Goal: Transaction & Acquisition: Purchase product/service

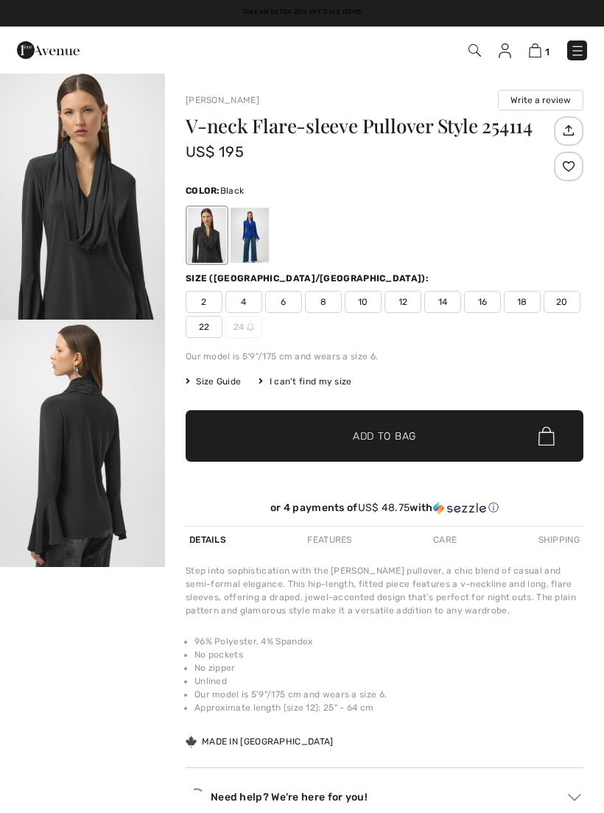
scroll to position [87, 376]
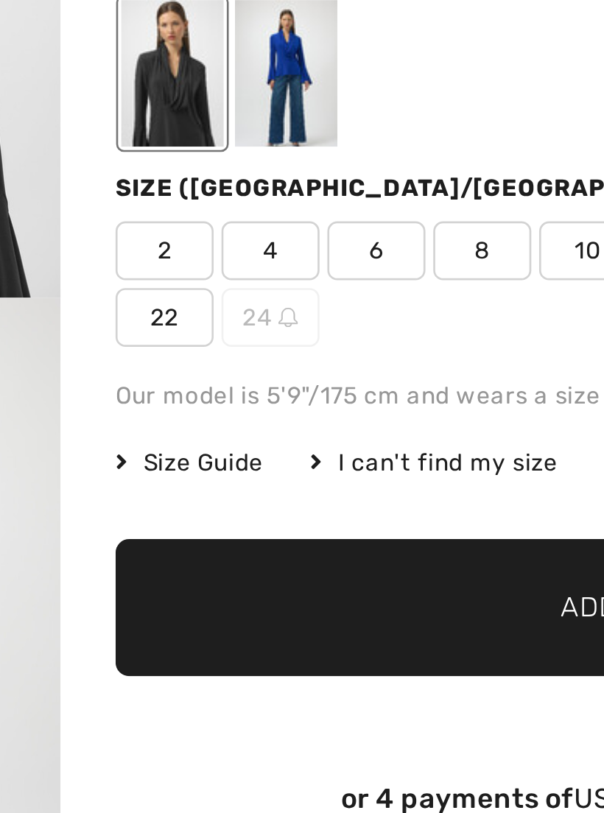
click at [305, 204] on span "8" at bounding box center [323, 215] width 37 height 22
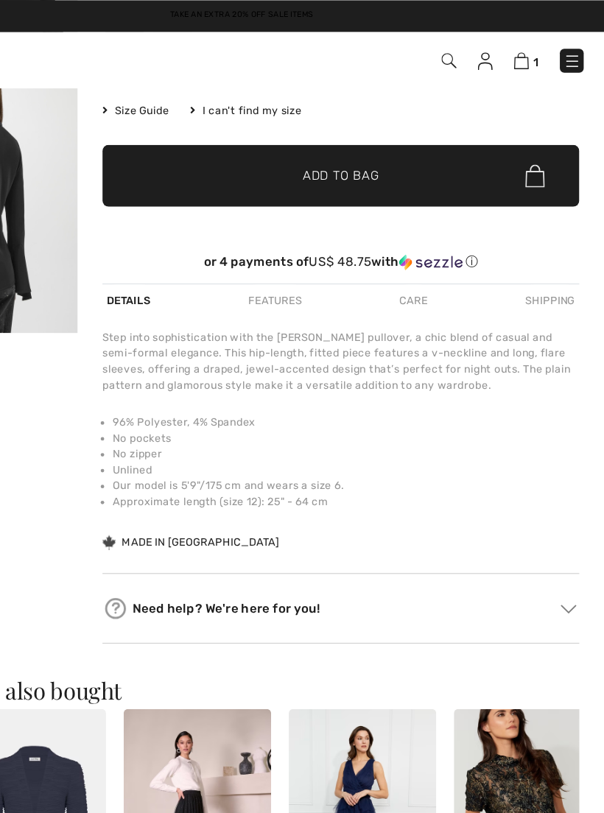
scroll to position [290, 0]
click at [349, 132] on span "✔ Added to Bag Add to Bag" at bounding box center [385, 147] width 398 height 52
click at [528, 43] on link "2" at bounding box center [539, 50] width 22 height 18
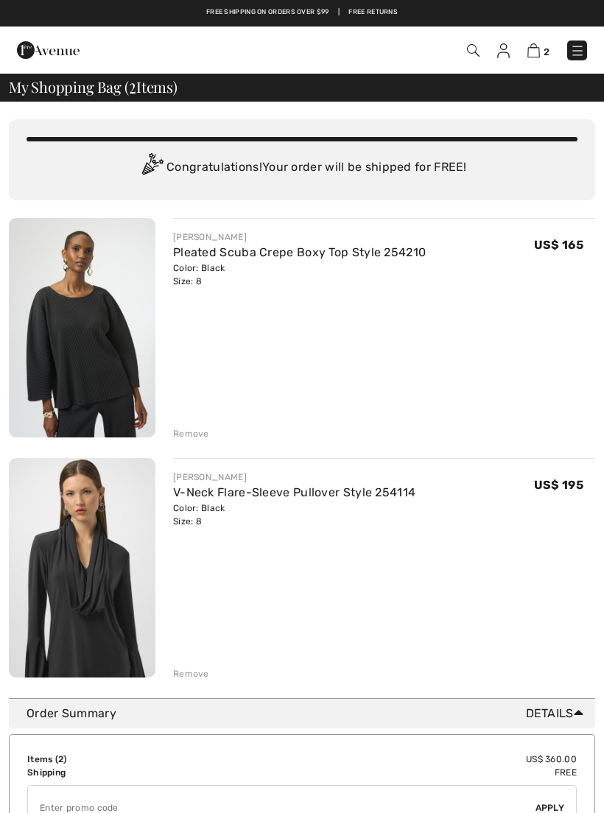
click at [93, 346] on img at bounding box center [82, 328] width 147 height 220
click at [91, 346] on img at bounding box center [82, 328] width 147 height 220
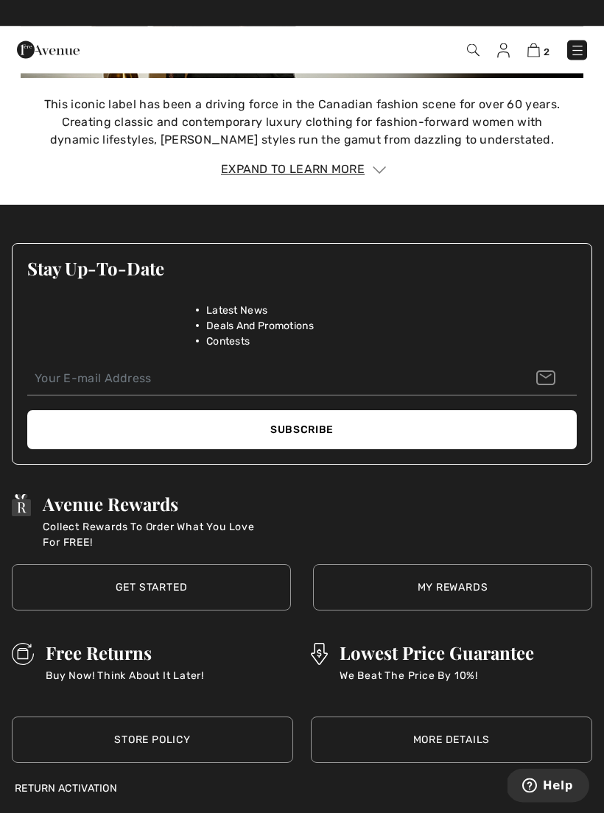
scroll to position [2319, 0]
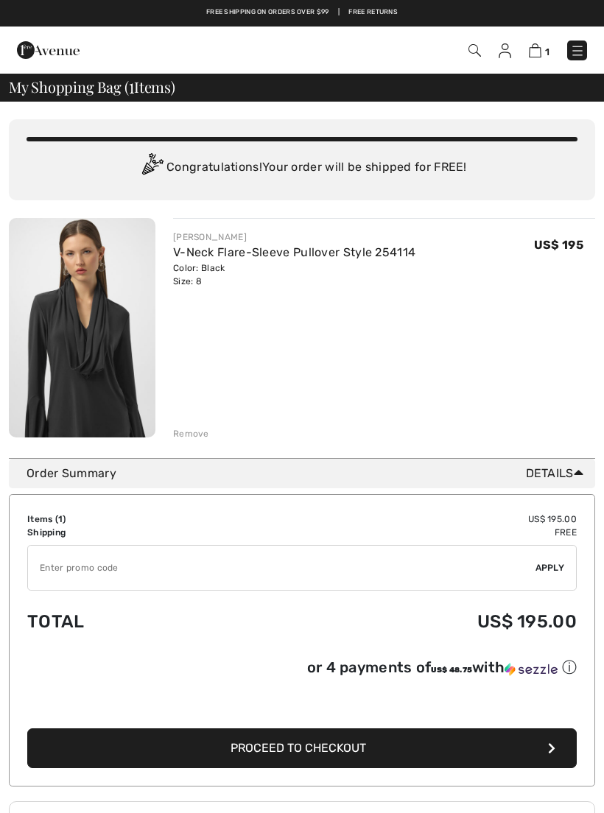
click at [207, 166] on div "Congratulations! Your order will be shipped for FREE!" at bounding box center [302, 167] width 551 height 29
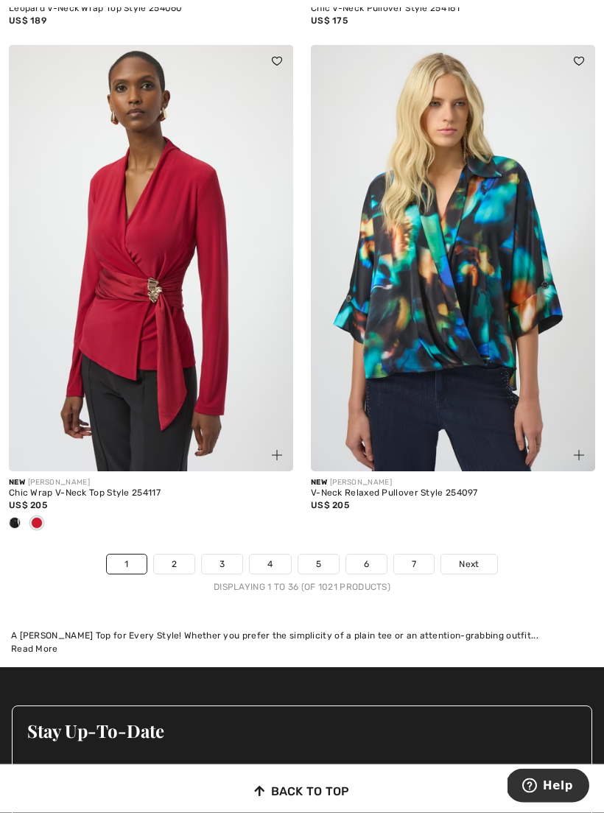
scroll to position [8894, 0]
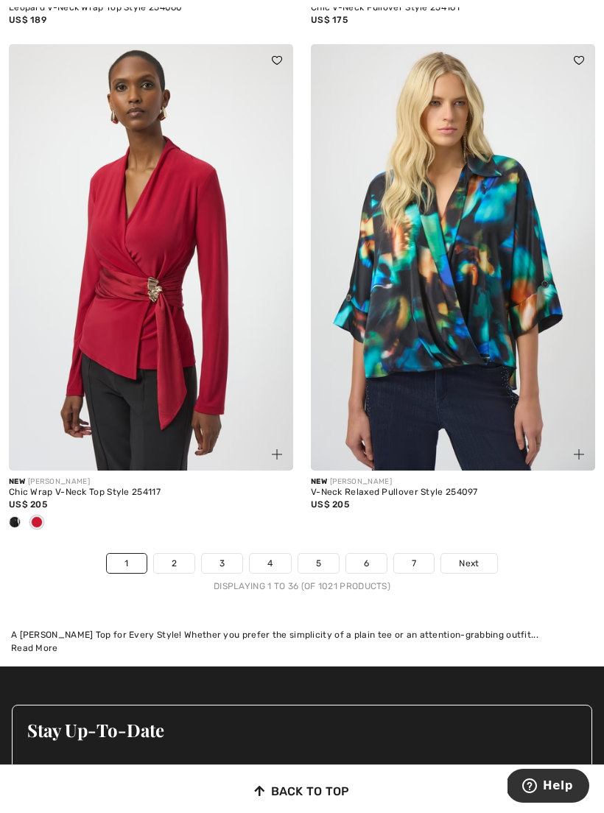
click at [179, 554] on link "2" at bounding box center [174, 563] width 41 height 19
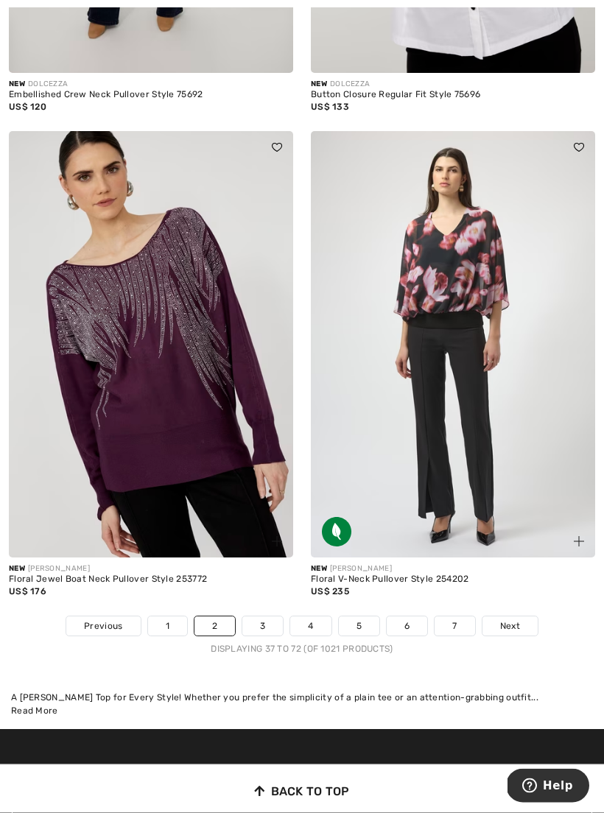
scroll to position [8564, 0]
click at [272, 617] on link "3" at bounding box center [262, 626] width 41 height 19
click at [266, 617] on link "3" at bounding box center [262, 626] width 41 height 19
click at [265, 623] on link "3" at bounding box center [262, 626] width 41 height 19
click at [267, 621] on link "3" at bounding box center [262, 626] width 41 height 19
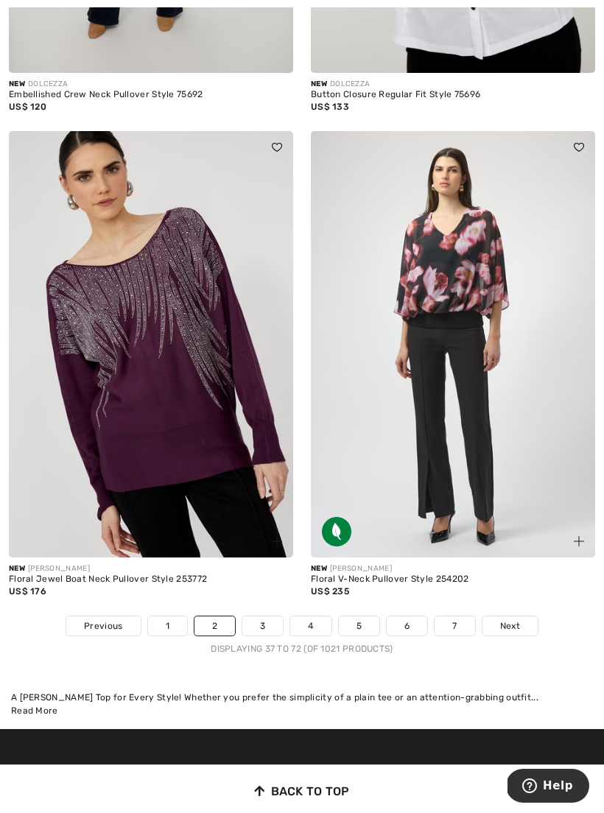
click at [270, 620] on link "3" at bounding box center [262, 626] width 41 height 19
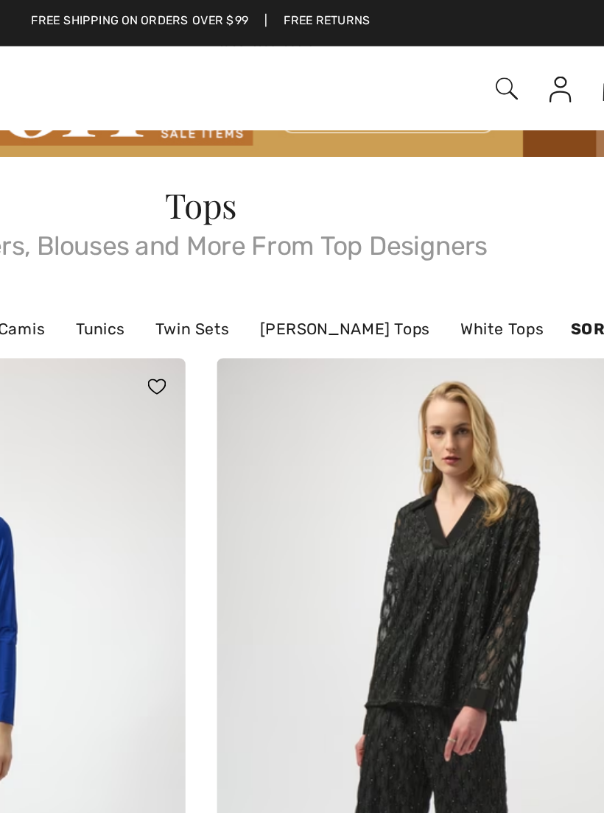
scroll to position [32, 0]
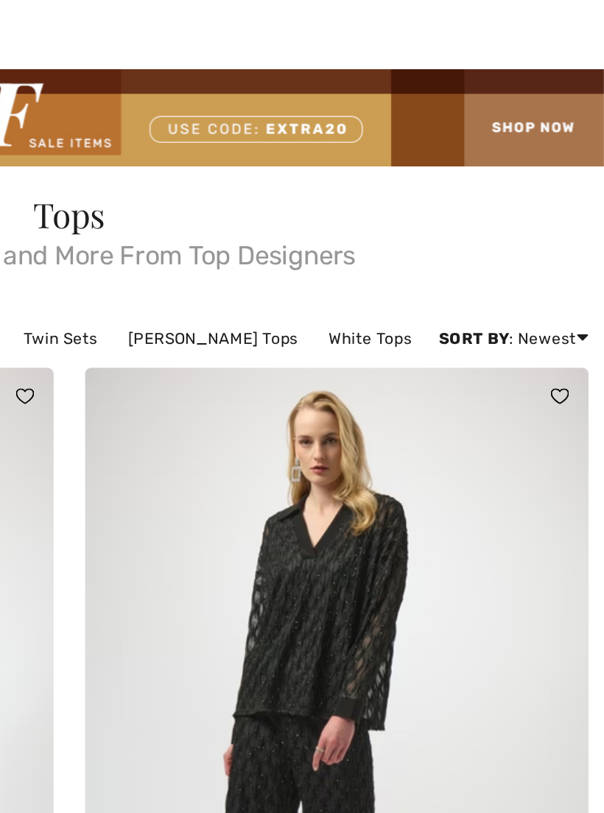
click at [311, 346] on img at bounding box center [453, 422] width 284 height 427
click at [311, 343] on img at bounding box center [453, 422] width 284 height 427
click at [311, 337] on img at bounding box center [453, 422] width 284 height 427
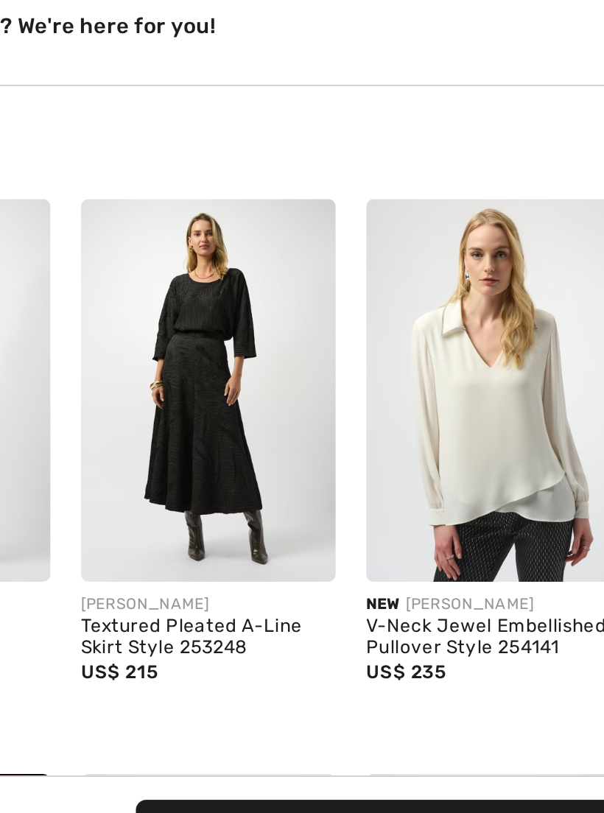
scroll to position [1231, 284]
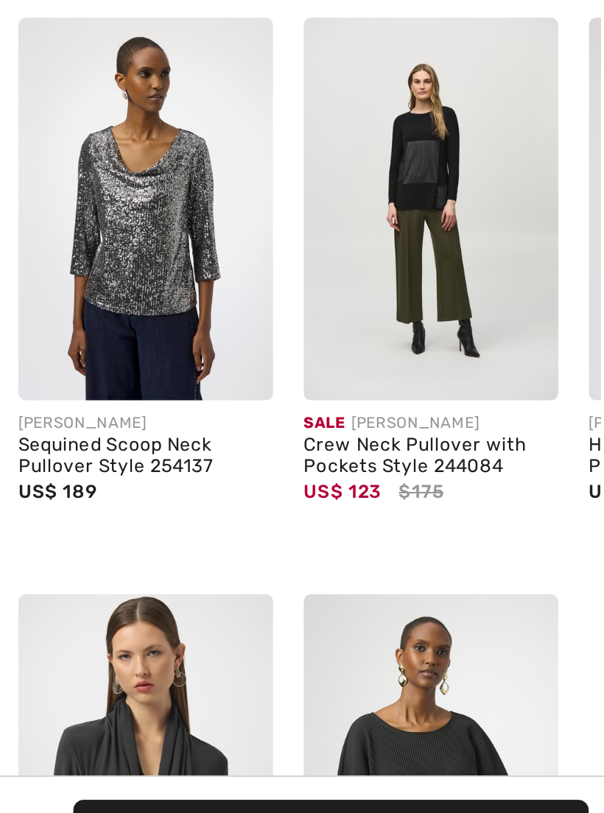
click at [440, 248] on img at bounding box center [501, 188] width 123 height 185
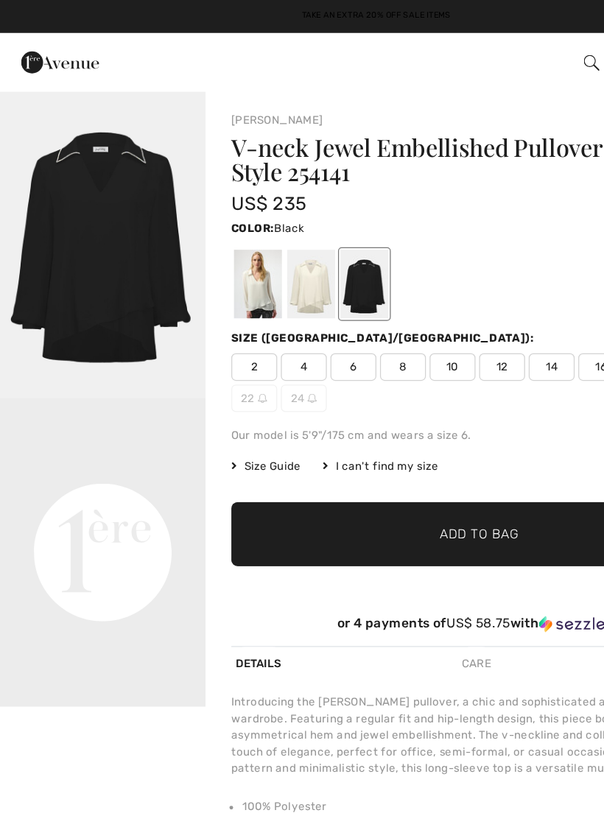
click at [110, 204] on img "1 / 1" at bounding box center [82, 196] width 165 height 248
click at [367, 271] on div "Size ([GEOGRAPHIC_DATA]/[GEOGRAPHIC_DATA]):" at bounding box center [385, 271] width 398 height 13
click at [303, 240] on div at bounding box center [292, 227] width 38 height 55
click at [296, 231] on div at bounding box center [292, 227] width 38 height 55
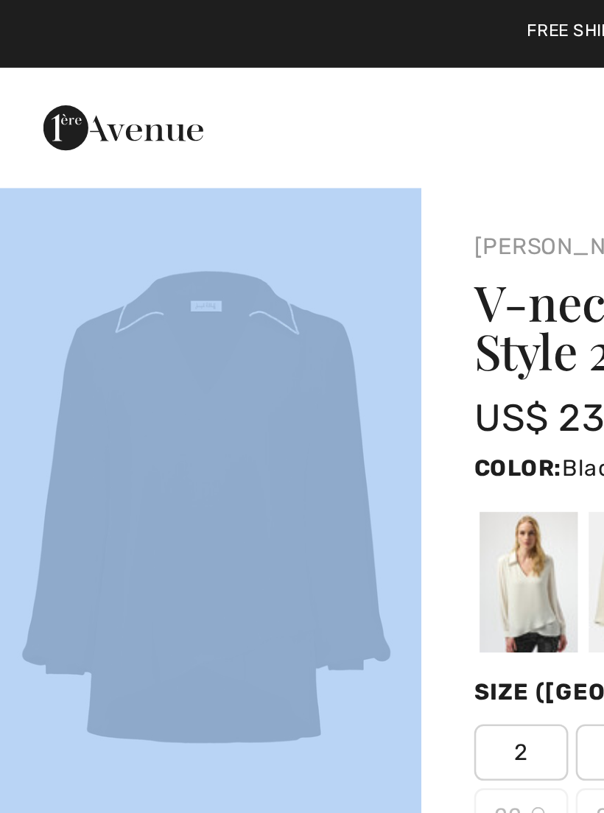
click at [116, 227] on img "1 / 1" at bounding box center [82, 196] width 165 height 248
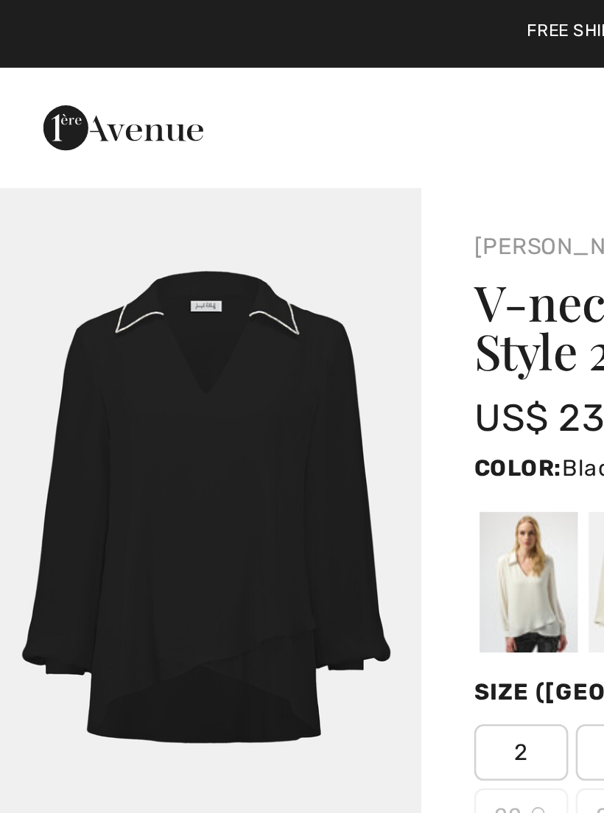
click at [111, 225] on img at bounding box center [82, 196] width 165 height 248
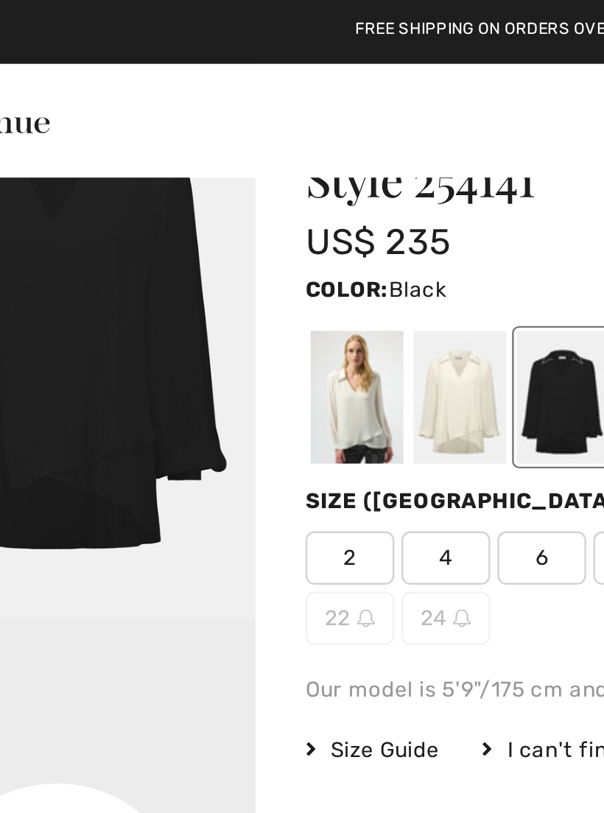
scroll to position [63, 0]
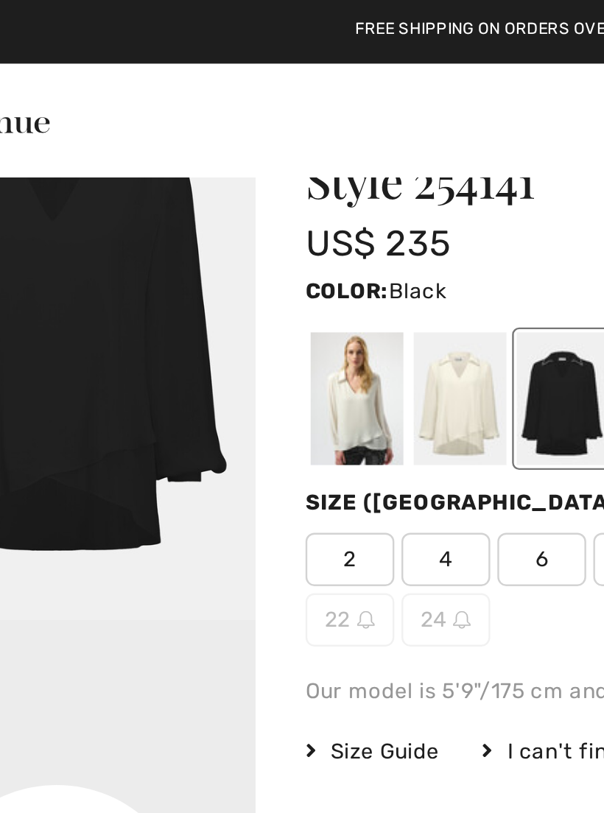
click at [273, 170] on div at bounding box center [292, 165] width 38 height 55
click at [273, 167] on div at bounding box center [292, 165] width 38 height 55
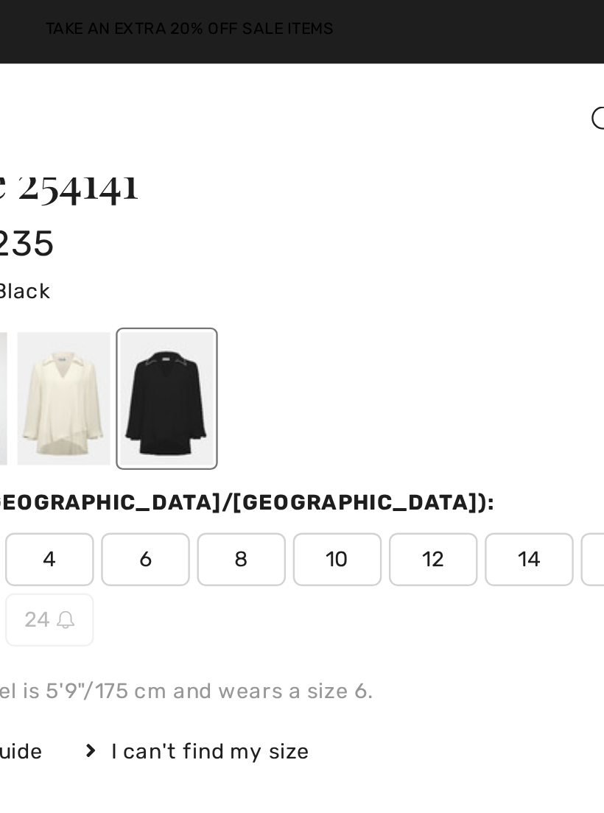
click at [305, 234] on span "8" at bounding box center [323, 232] width 37 height 22
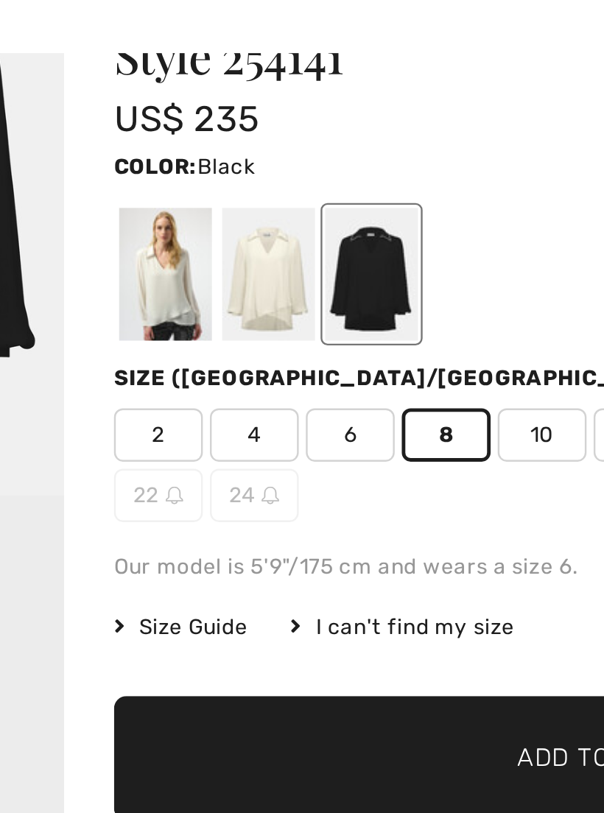
click at [305, 221] on span "8" at bounding box center [323, 232] width 37 height 22
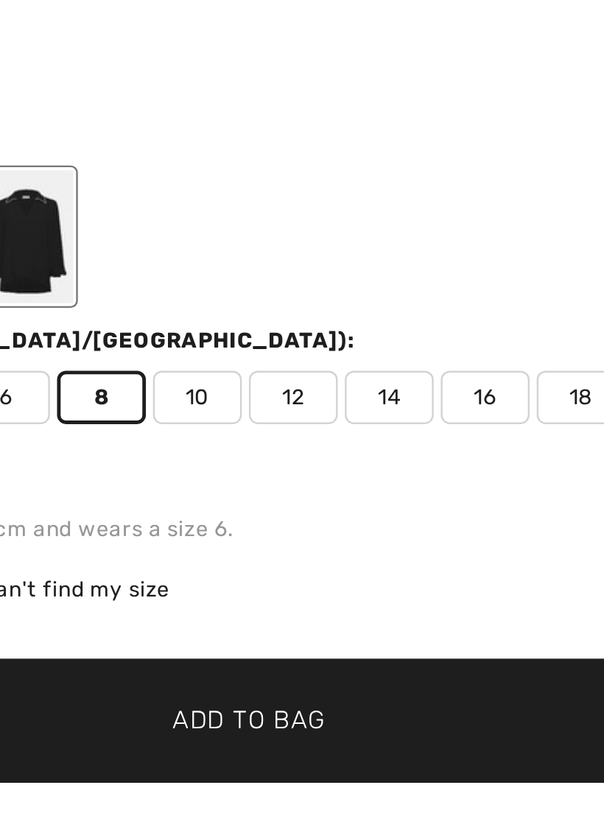
click at [345, 221] on span "10" at bounding box center [363, 232] width 37 height 22
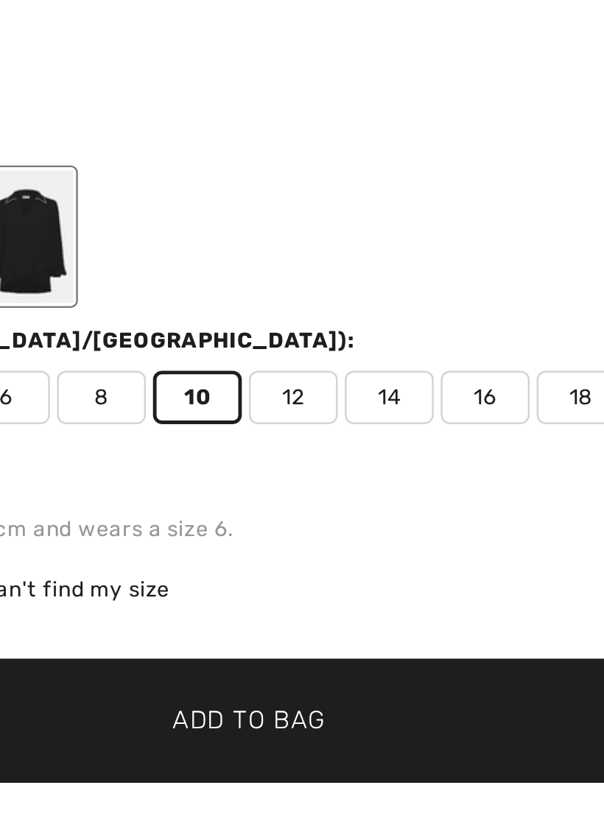
click at [186, 340] on span "✔ Added to Bag Add to Bag" at bounding box center [385, 366] width 398 height 52
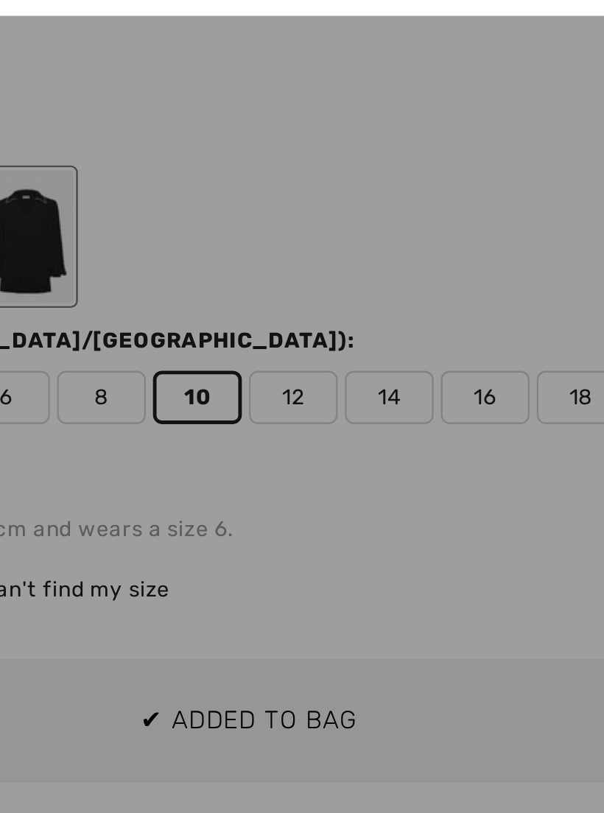
click at [94, 293] on div at bounding box center [302, 406] width 604 height 813
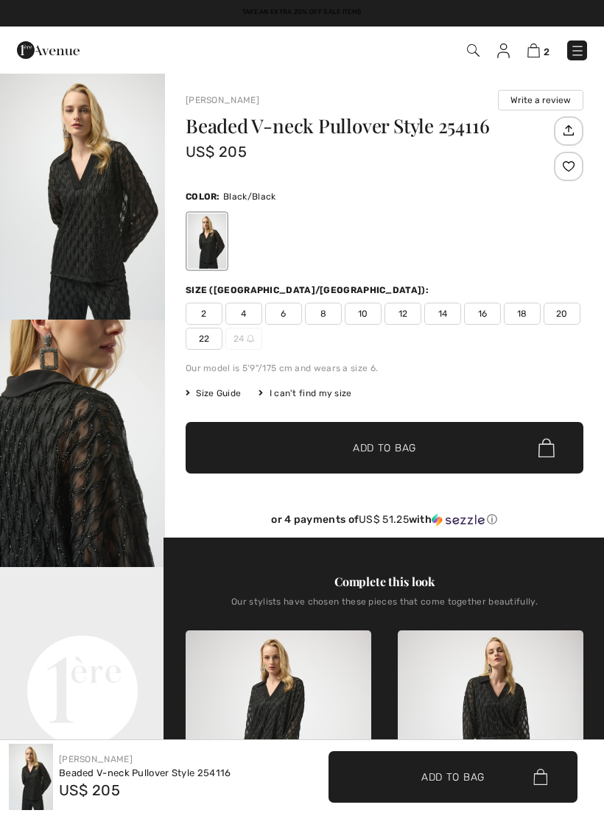
scroll to position [775, 0]
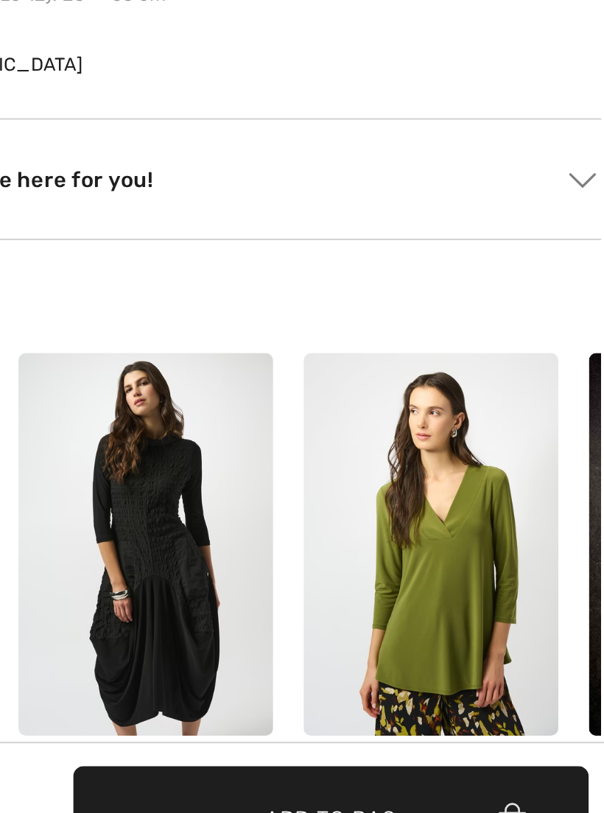
checkbox input "true"
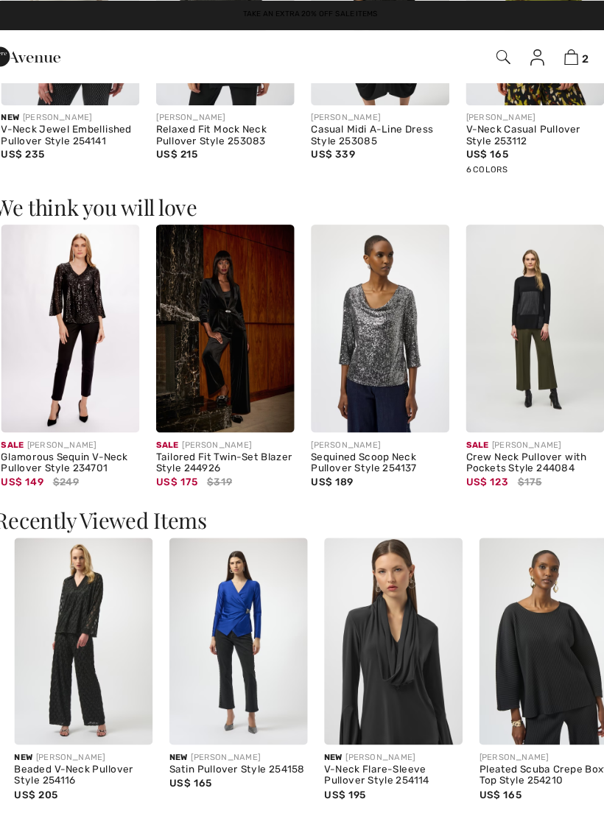
scroll to position [1418, 0]
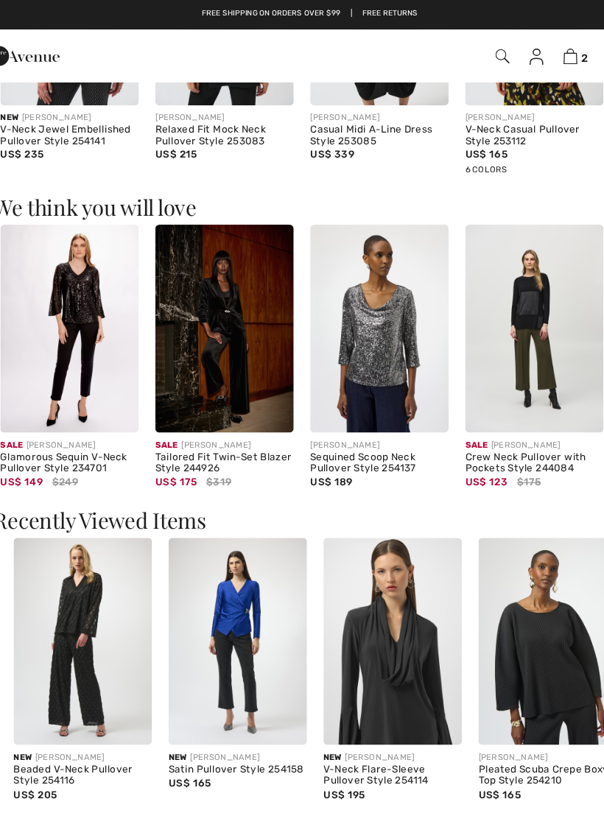
click at [205, 332] on img at bounding box center [225, 292] width 123 height 185
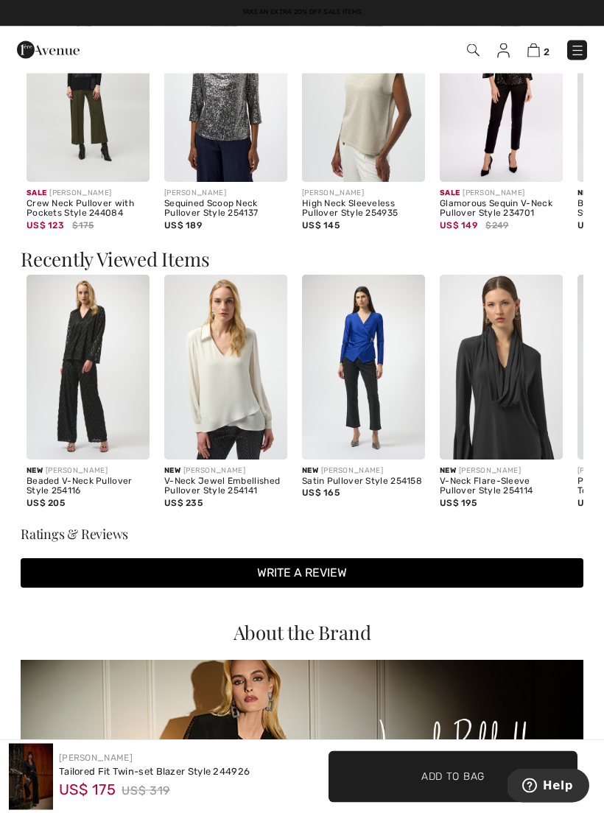
scroll to position [1214, 0]
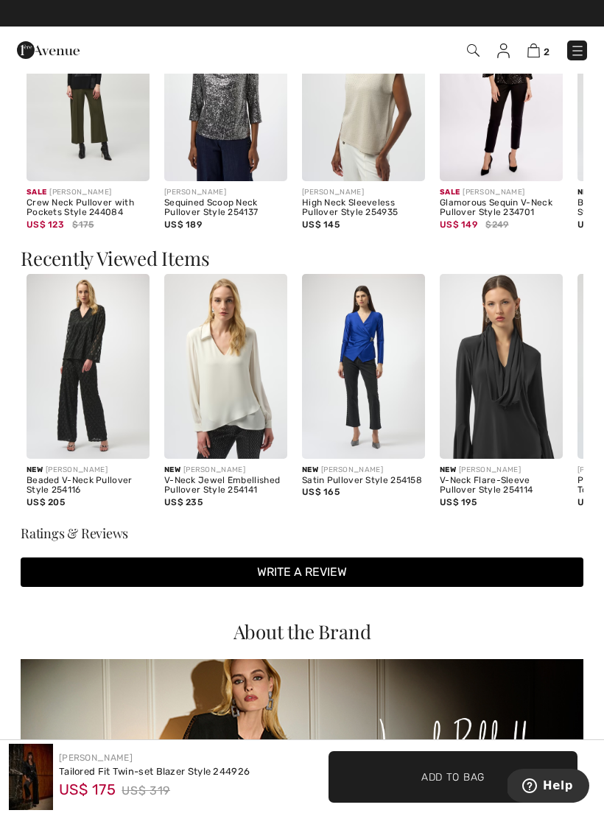
click at [77, 405] on img at bounding box center [88, 366] width 123 height 185
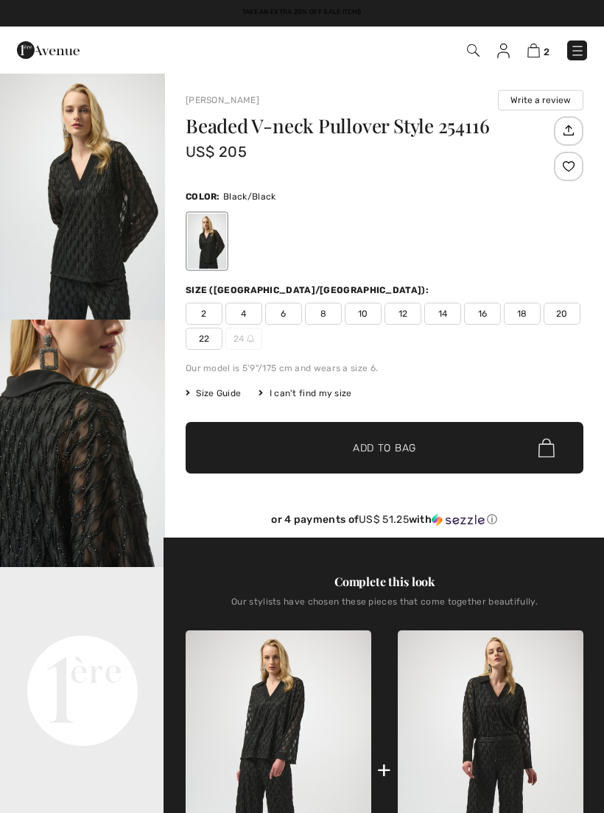
checkbox input "true"
